Goal: Information Seeking & Learning: Learn about a topic

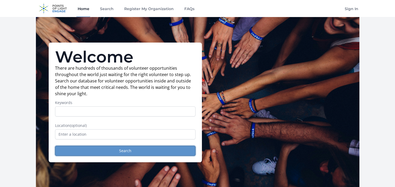
click at [93, 150] on button "Search" at bounding box center [125, 151] width 140 height 10
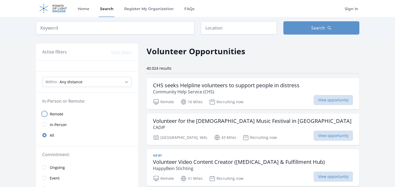
click at [45, 113] on input "radio" at bounding box center [44, 114] width 4 height 4
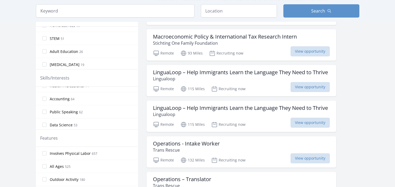
scroll to position [345, 0]
click at [84, 110] on label "Data Science 53" at bounding box center [87, 113] width 102 height 11
click at [47, 111] on input "Data Science 53" at bounding box center [44, 113] width 4 height 4
